Goal: Transaction & Acquisition: Book appointment/travel/reservation

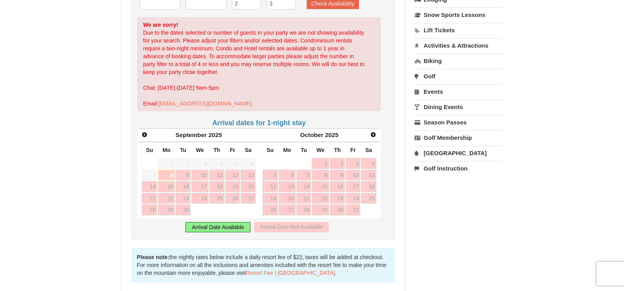
scroll to position [197, 0]
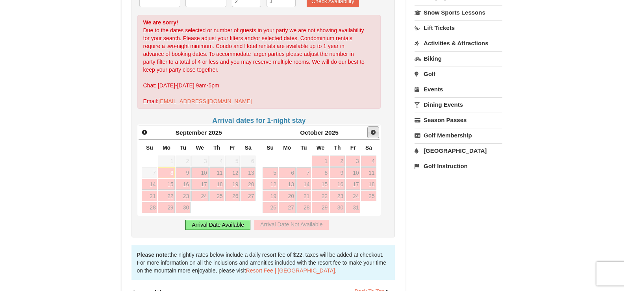
click at [373, 133] on span "Next" at bounding box center [373, 132] width 6 height 6
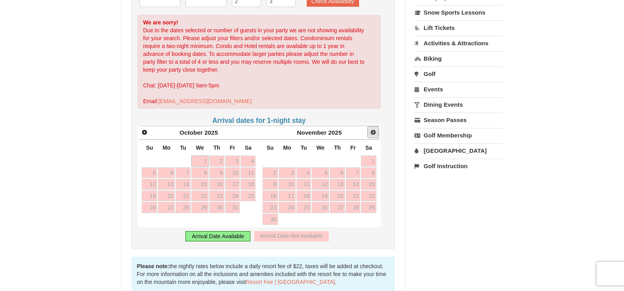
click at [373, 133] on span "Next" at bounding box center [373, 132] width 6 height 6
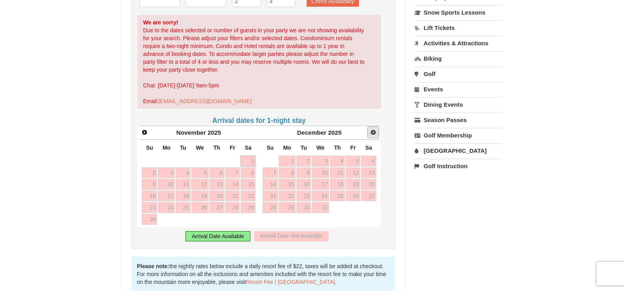
click at [373, 133] on span "Next" at bounding box center [373, 132] width 6 height 6
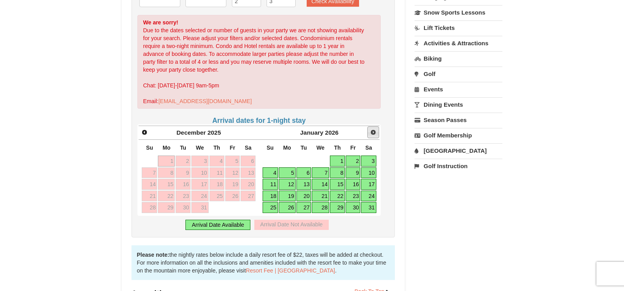
click at [373, 133] on span "Next" at bounding box center [373, 132] width 6 height 6
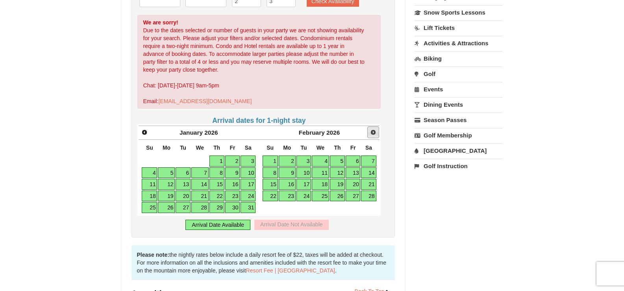
click at [373, 133] on span "Next" at bounding box center [373, 132] width 6 height 6
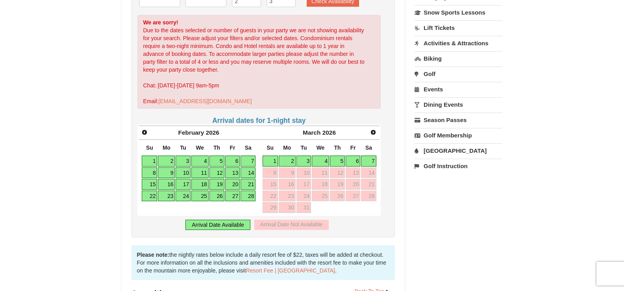
click at [164, 194] on link "23" at bounding box center [166, 195] width 17 height 11
type input "02/23/2026"
click at [233, 196] on link "27" at bounding box center [232, 195] width 15 height 11
type input "[DATE]"
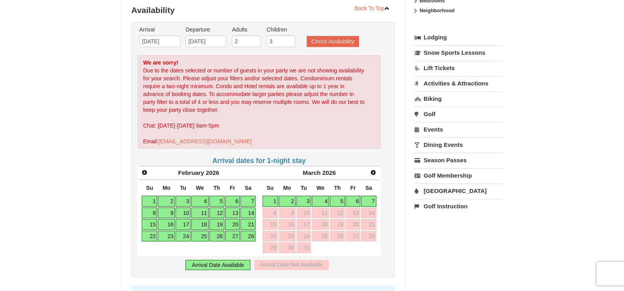
scroll to position [118, 0]
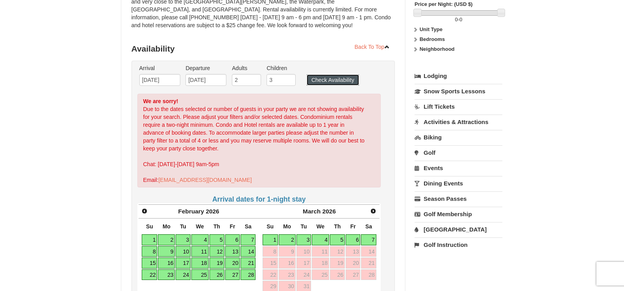
click at [340, 78] on button "Check Availability" at bounding box center [332, 79] width 52 height 11
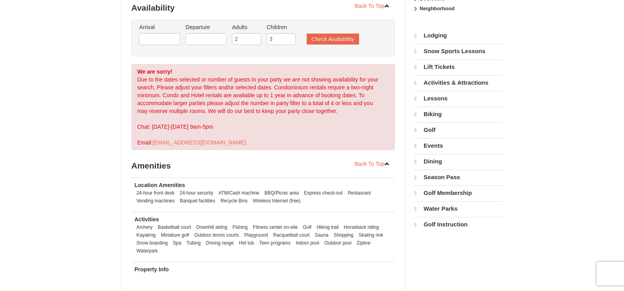
scroll to position [159, 0]
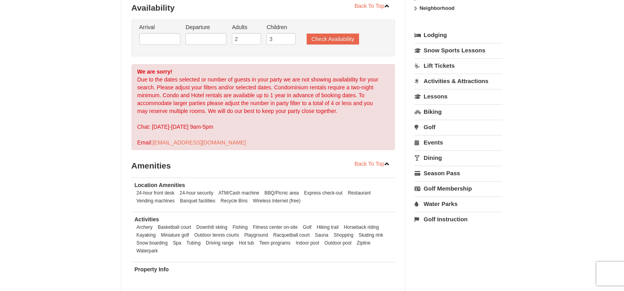
select select "9"
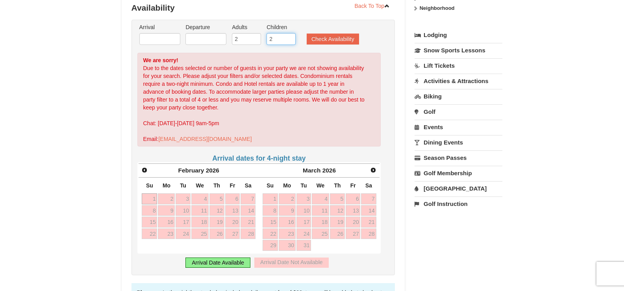
type input "2"
click at [289, 41] on input "2" at bounding box center [280, 39] width 29 height 12
click at [168, 37] on input "text" at bounding box center [159, 39] width 41 height 12
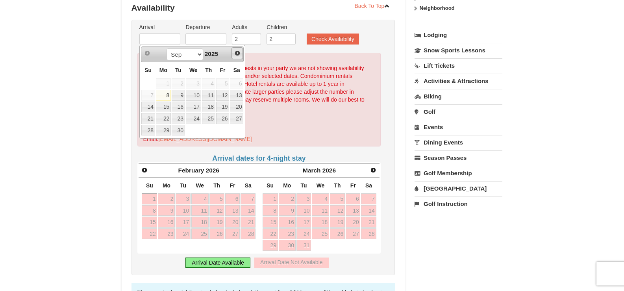
click at [236, 52] on span "Next" at bounding box center [237, 53] width 6 height 6
click at [235, 52] on span "Next" at bounding box center [237, 53] width 6 height 6
click at [236, 52] on span "Next" at bounding box center [237, 53] width 6 height 6
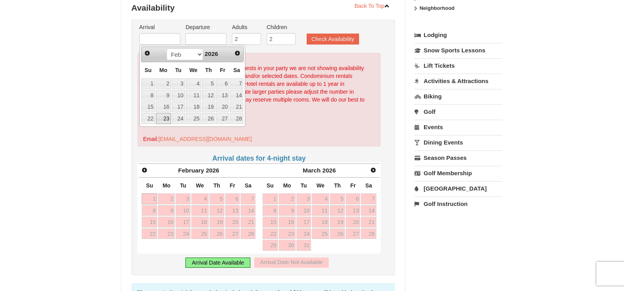
click at [166, 116] on link "23" at bounding box center [163, 118] width 15 height 11
type input "[DATE]"
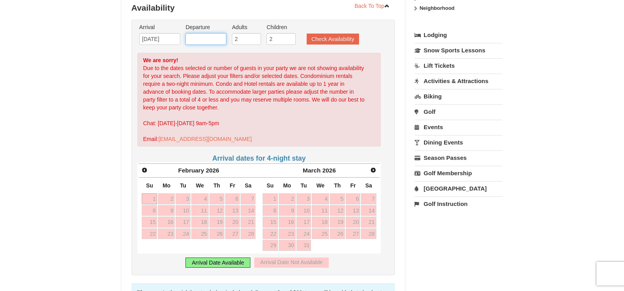
click at [203, 39] on input "text" at bounding box center [205, 39] width 41 height 12
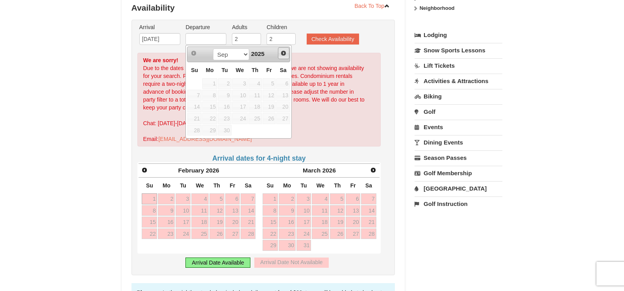
click at [283, 52] on span "Next" at bounding box center [283, 53] width 6 height 6
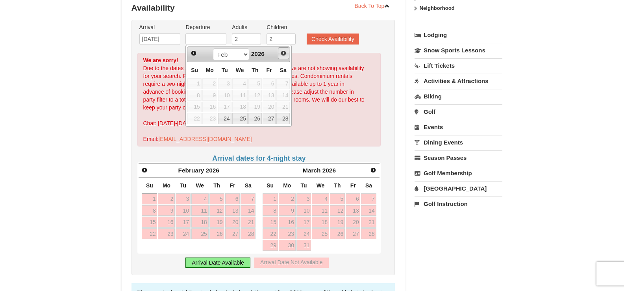
click at [283, 52] on span "Next" at bounding box center [283, 53] width 6 height 6
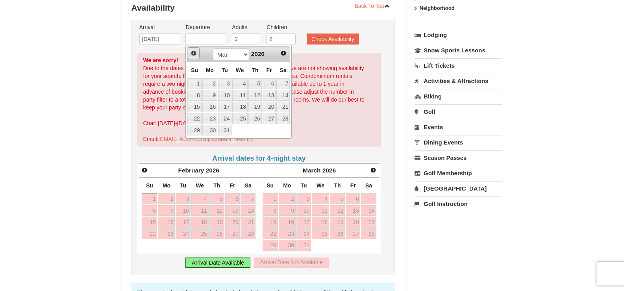
click at [194, 52] on span "Prev" at bounding box center [193, 53] width 6 height 6
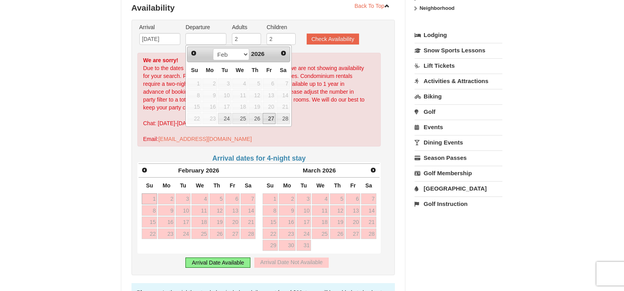
click at [265, 117] on link "27" at bounding box center [268, 118] width 13 height 11
type input "[DATE]"
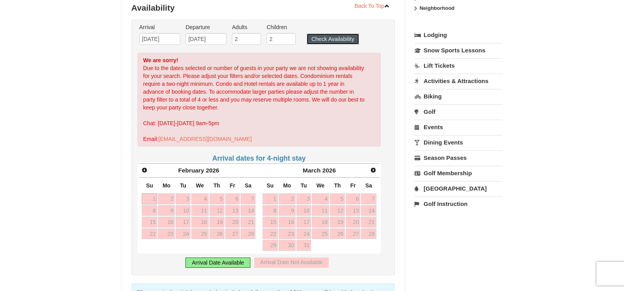
click at [319, 40] on button "Check Availability" at bounding box center [332, 38] width 52 height 11
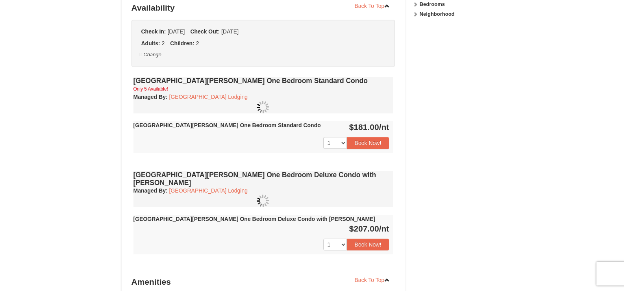
scroll to position [159, 0]
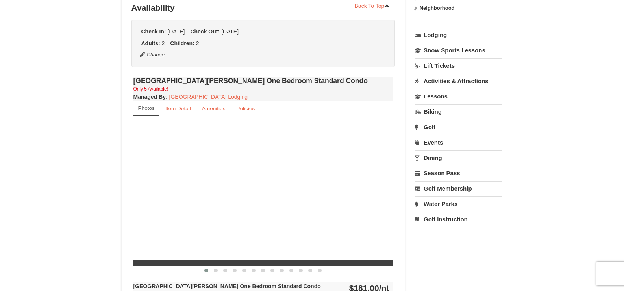
select select "9"
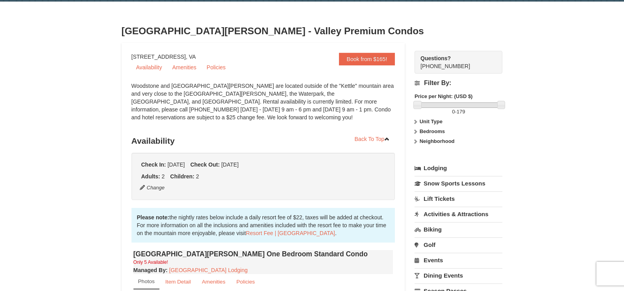
scroll to position [0, 0]
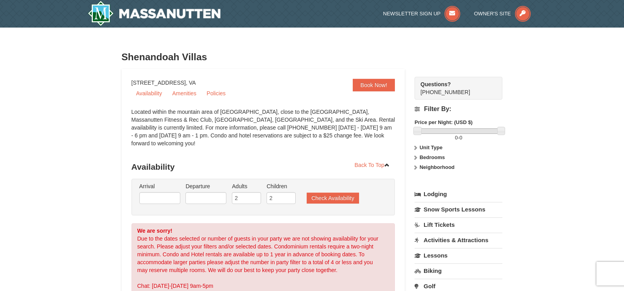
select select "9"
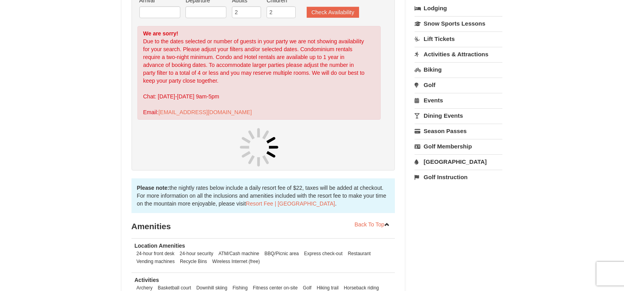
scroll to position [197, 0]
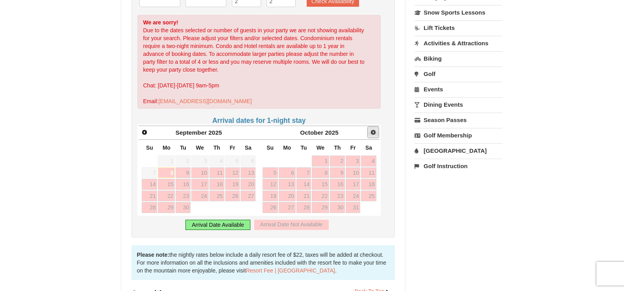
click at [370, 129] on span "Next" at bounding box center [373, 132] width 6 height 6
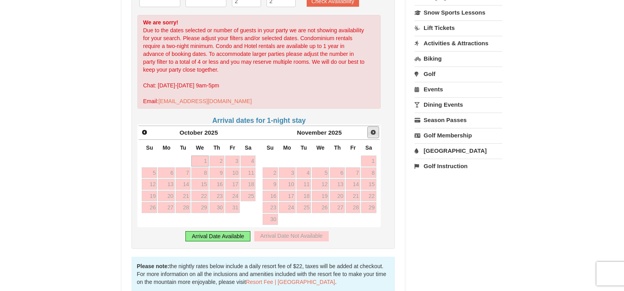
click at [370, 129] on span "Next" at bounding box center [373, 132] width 6 height 6
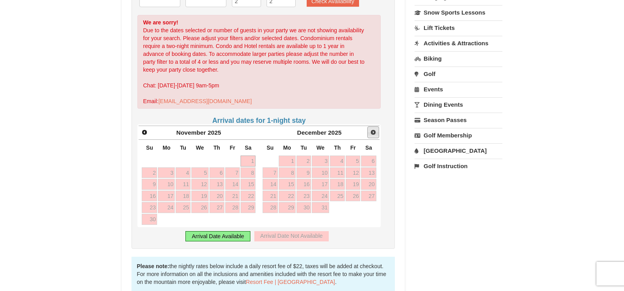
click at [370, 129] on span "Next" at bounding box center [373, 132] width 6 height 6
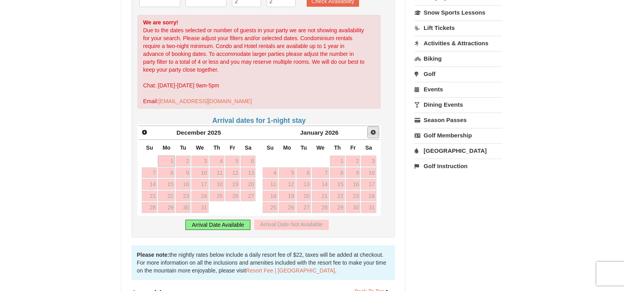
click at [370, 129] on span "Next" at bounding box center [373, 132] width 6 height 6
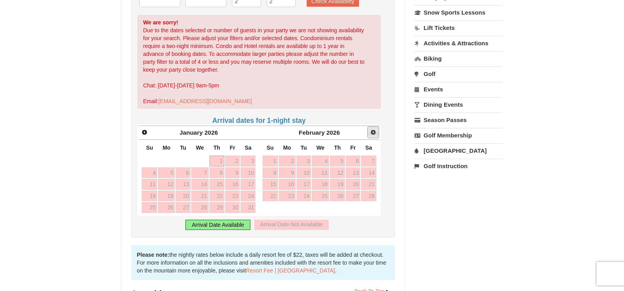
click at [370, 129] on span "Next" at bounding box center [373, 132] width 6 height 6
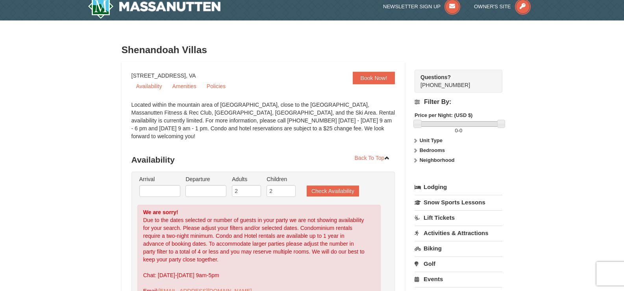
scroll to position [0, 0]
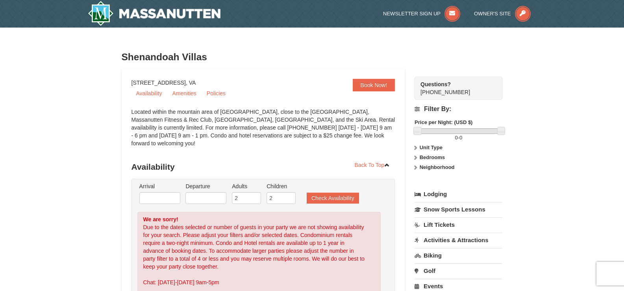
click at [428, 195] on link "Lodging" at bounding box center [458, 194] width 88 height 14
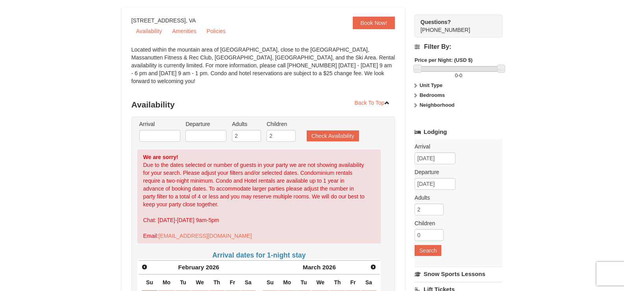
scroll to position [79, 0]
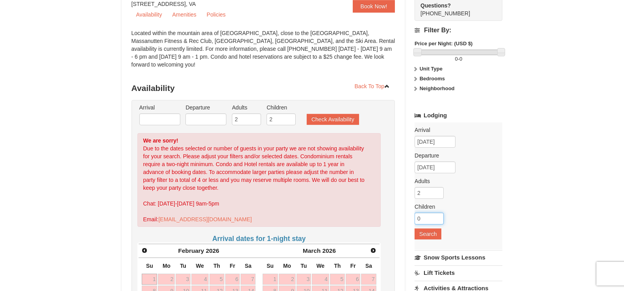
click at [430, 218] on input "0" at bounding box center [428, 218] width 29 height 12
click at [438, 216] on input "1" at bounding box center [428, 218] width 29 height 12
type input "2"
click at [438, 216] on input "2" at bounding box center [428, 218] width 29 height 12
click at [435, 234] on button "Search" at bounding box center [427, 233] width 27 height 11
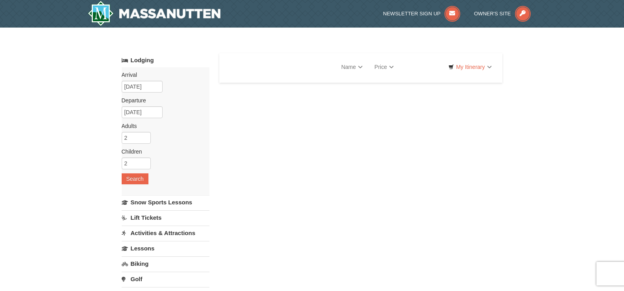
select select "9"
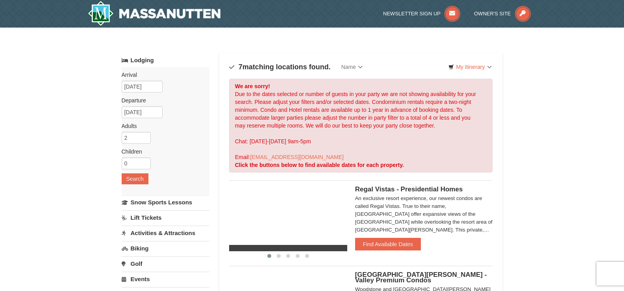
select select "9"
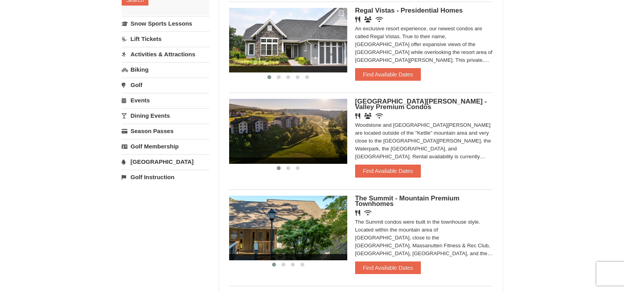
scroll to position [197, 0]
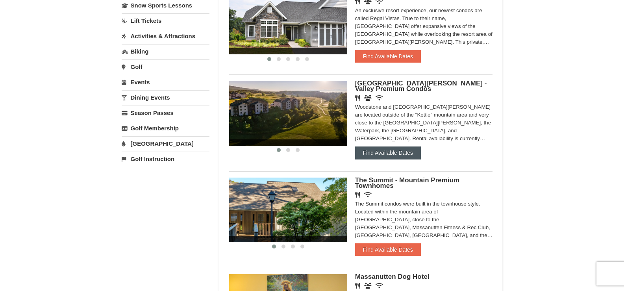
click at [384, 154] on button "Find Available Dates" at bounding box center [388, 152] width 66 height 13
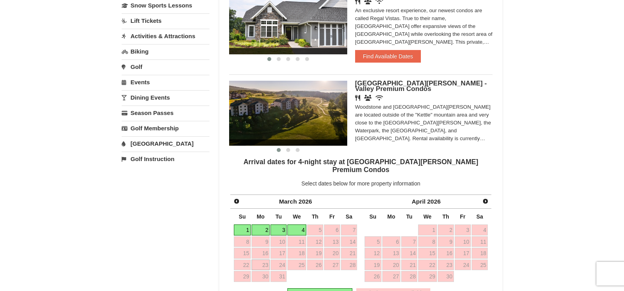
scroll to position [236, 0]
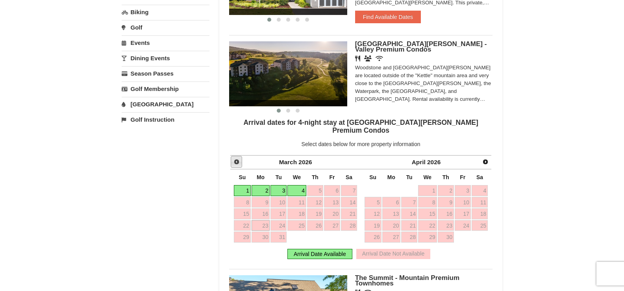
click at [235, 159] on span "Prev" at bounding box center [236, 162] width 6 height 6
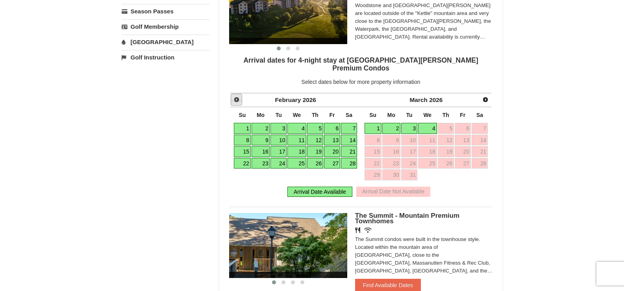
scroll to position [315, 0]
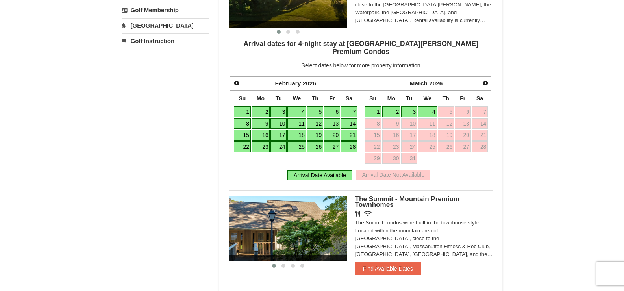
click at [264, 141] on link "23" at bounding box center [260, 146] width 18 height 11
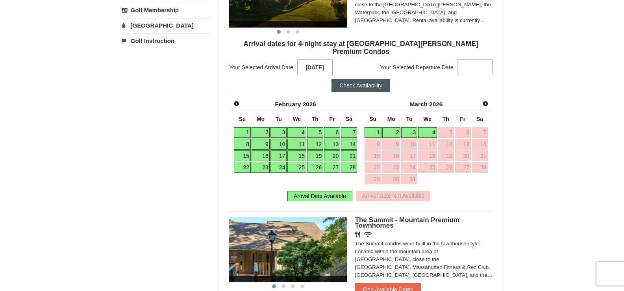
click at [261, 162] on link "23" at bounding box center [260, 167] width 18 height 11
click at [333, 162] on link "27" at bounding box center [332, 167] width 16 height 11
click at [365, 79] on button "Check Availability" at bounding box center [360, 85] width 59 height 13
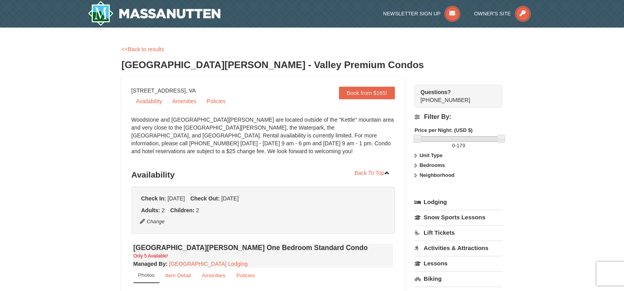
select select "9"
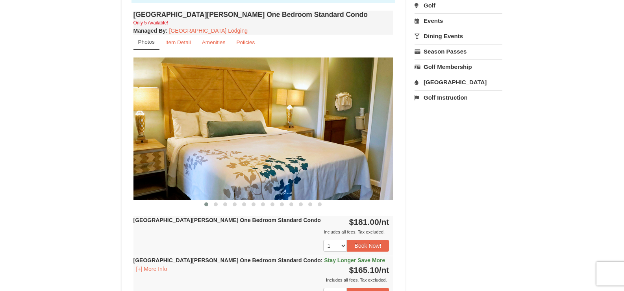
scroll to position [152, 0]
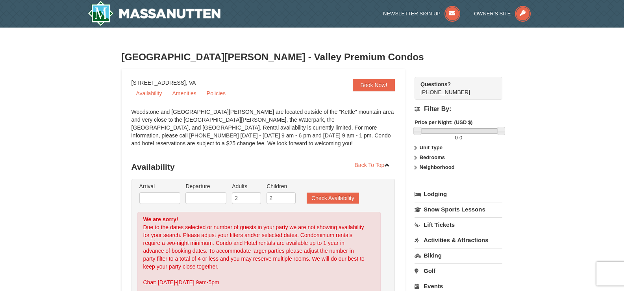
select select "9"
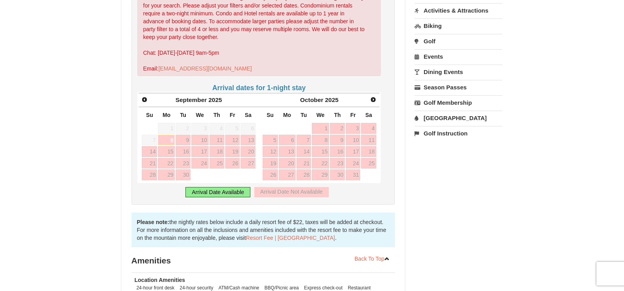
scroll to position [236, 0]
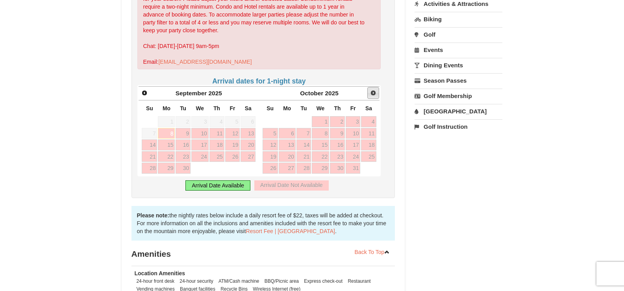
click at [371, 92] on span "Next" at bounding box center [373, 93] width 6 height 6
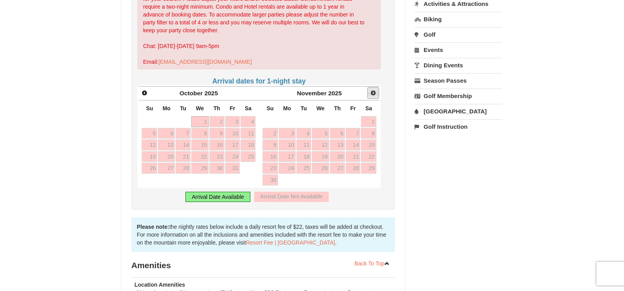
click at [371, 93] on span "Next" at bounding box center [373, 93] width 6 height 6
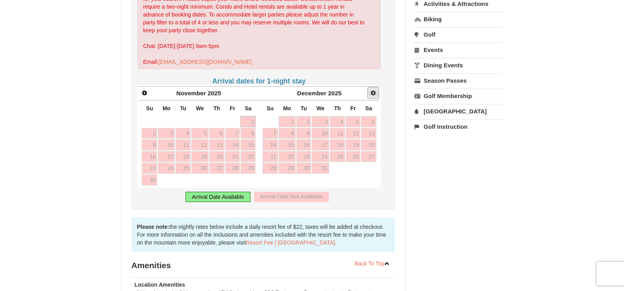
click at [371, 93] on span "Next" at bounding box center [373, 93] width 6 height 6
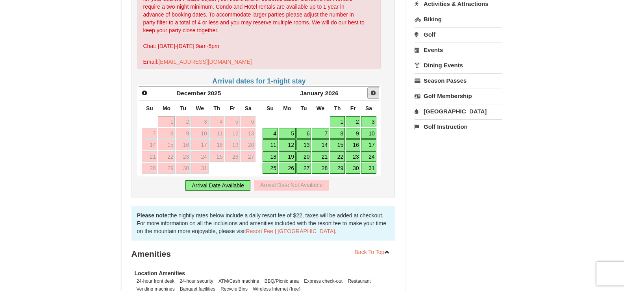
click at [371, 93] on span "Next" at bounding box center [373, 93] width 6 height 6
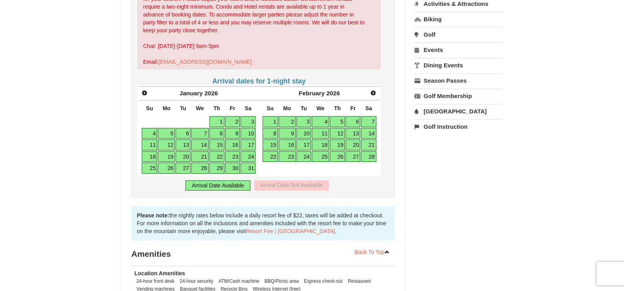
click at [287, 157] on link "23" at bounding box center [287, 156] width 17 height 11
type input "[DATE]"
click at [350, 156] on link "27" at bounding box center [352, 156] width 15 height 11
type input "[DATE]"
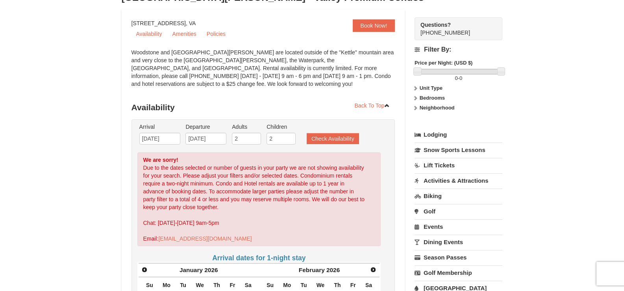
scroll to position [39, 0]
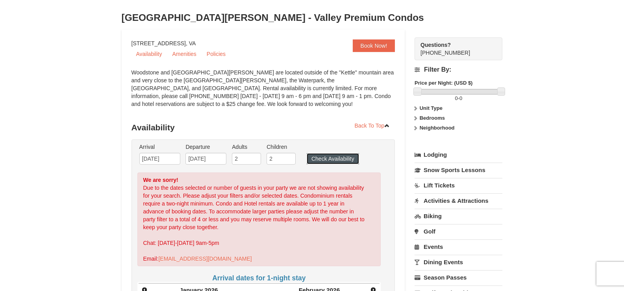
click at [338, 160] on button "Check Availability" at bounding box center [332, 158] width 52 height 11
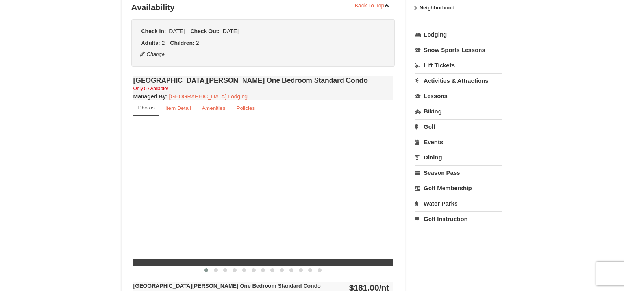
scroll to position [159, 0]
select select "9"
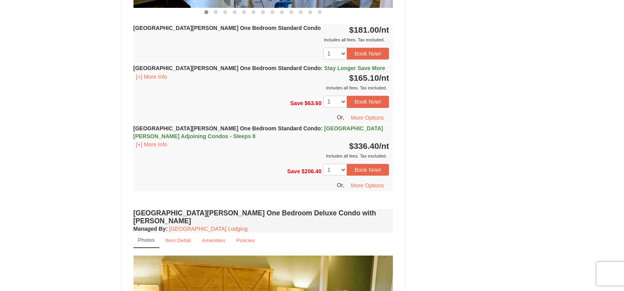
scroll to position [380, 0]
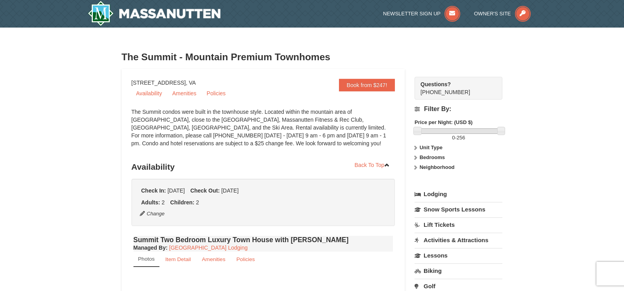
select select "9"
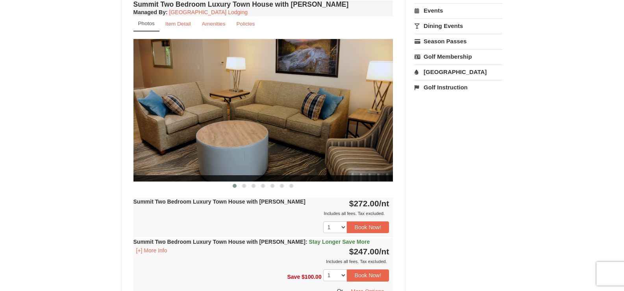
scroll to position [315, 0]
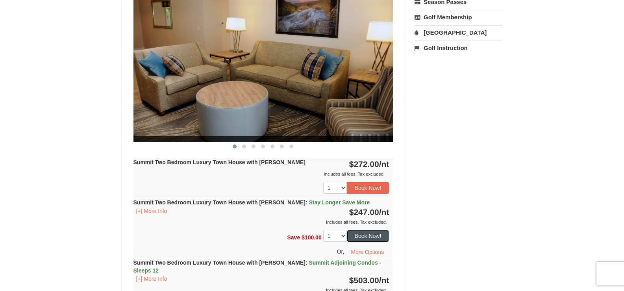
click at [376, 237] on button "Book Now!" at bounding box center [368, 236] width 42 height 12
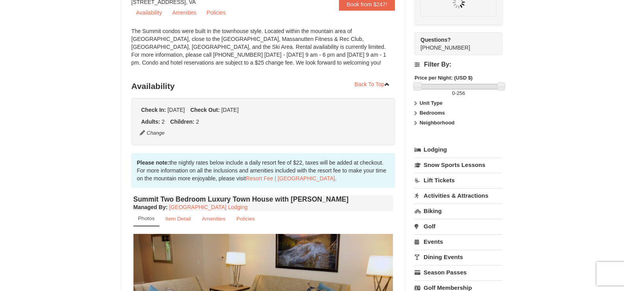
scroll to position [69, 0]
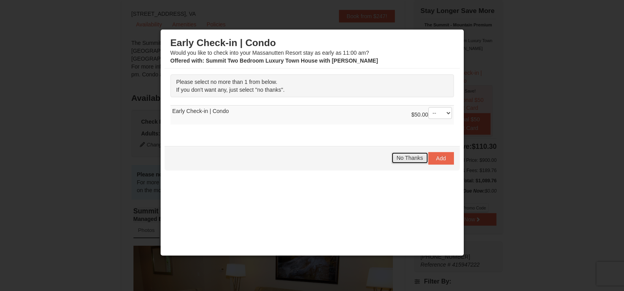
click at [396, 157] on span "No Thanks" at bounding box center [409, 158] width 26 height 6
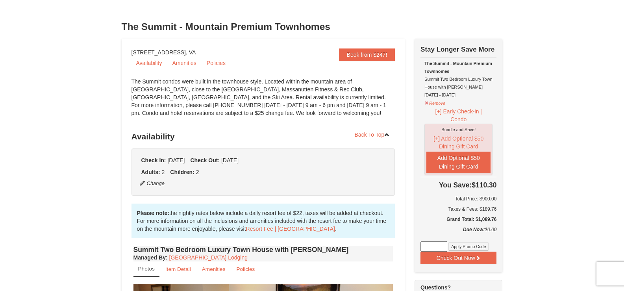
scroll to position [0, 0]
